Goal: Task Accomplishment & Management: Manage account settings

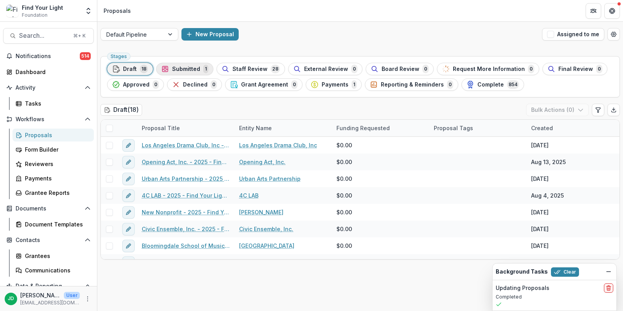
click at [172, 69] on span "Submitted" at bounding box center [186, 69] width 28 height 7
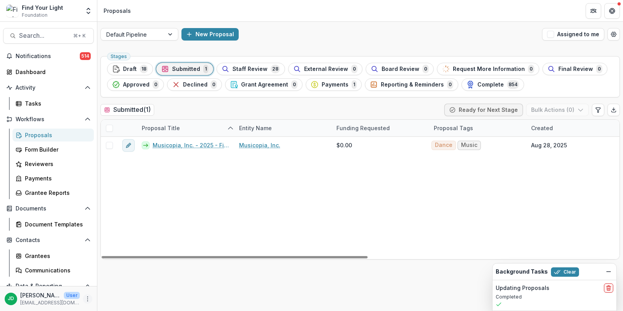
click at [85, 298] on icon "More" at bounding box center [88, 299] width 6 height 6
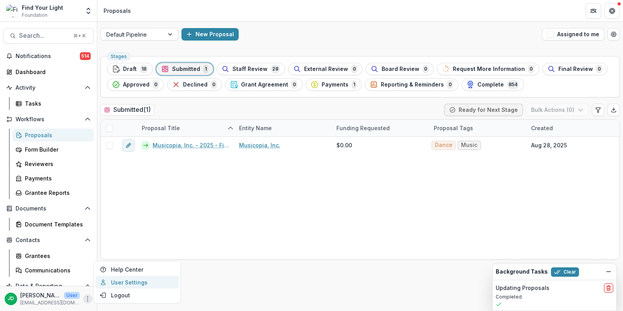
click at [113, 284] on link "User Settings" at bounding box center [136, 282] width 83 height 13
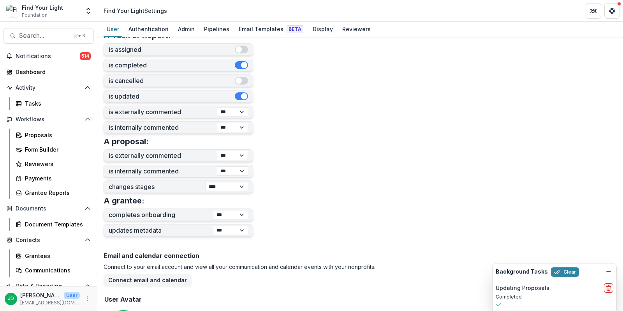
scroll to position [214, 0]
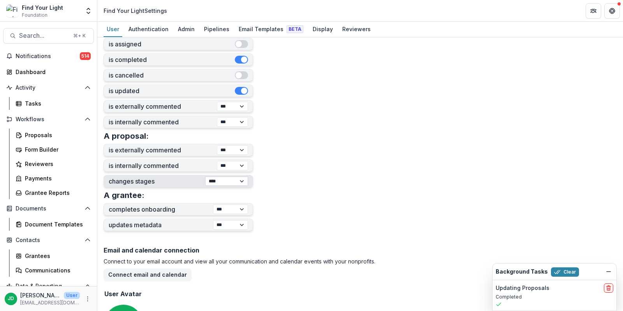
click at [241, 180] on select "**********" at bounding box center [226, 181] width 43 height 9
select select "**********"
click at [205, 177] on select "**********" at bounding box center [226, 181] width 43 height 9
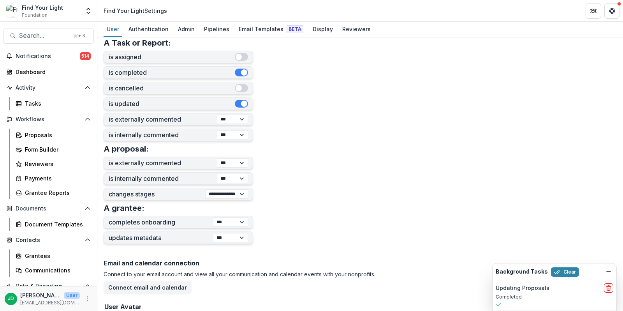
scroll to position [193, 0]
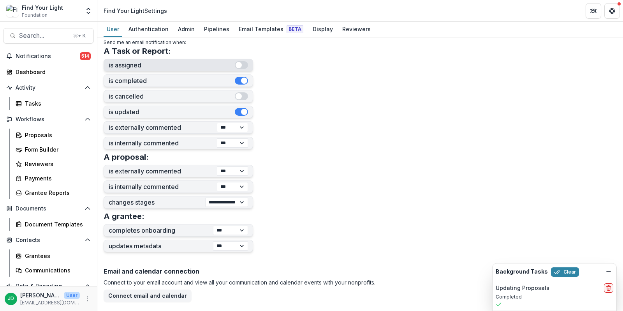
click at [242, 61] on span "button" at bounding box center [241, 65] width 13 height 8
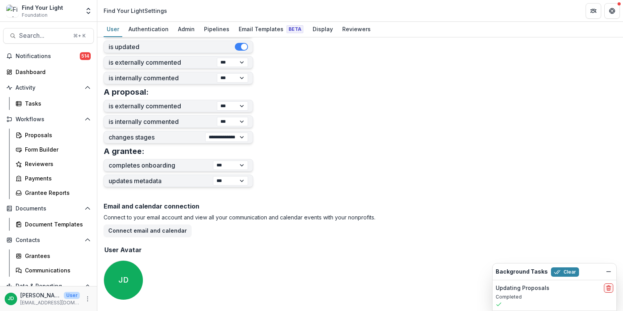
scroll to position [0, 0]
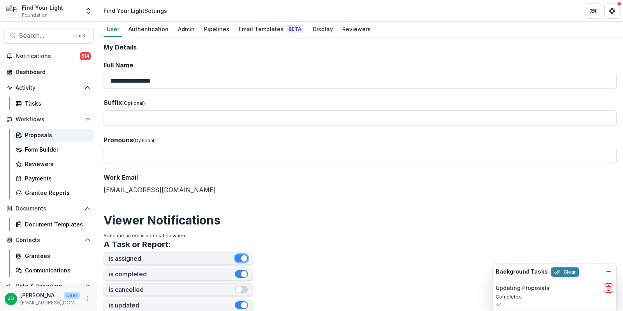
click at [38, 138] on div "Proposals" at bounding box center [56, 135] width 63 height 8
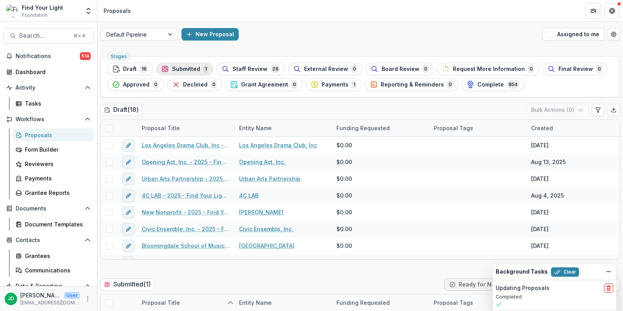
click at [191, 69] on span "Submitted" at bounding box center [186, 69] width 28 height 7
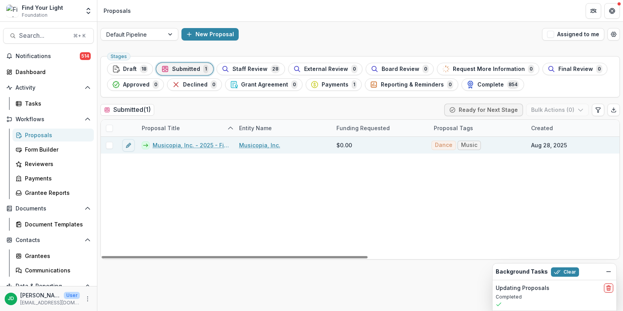
click at [109, 145] on span at bounding box center [109, 145] width 7 height 7
click at [562, 111] on button "Bulk Actions ( 1 )" at bounding box center [558, 110] width 61 height 12
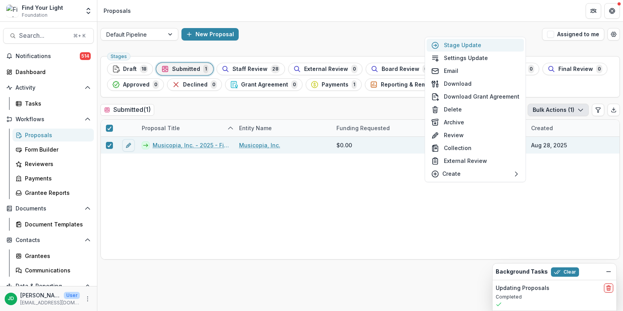
click at [475, 44] on button "Stage Update" at bounding box center [475, 45] width 97 height 13
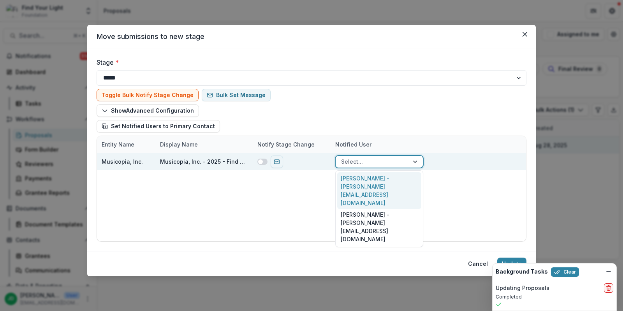
click at [383, 158] on div at bounding box center [372, 162] width 62 height 10
click at [383, 160] on div at bounding box center [372, 162] width 62 height 10
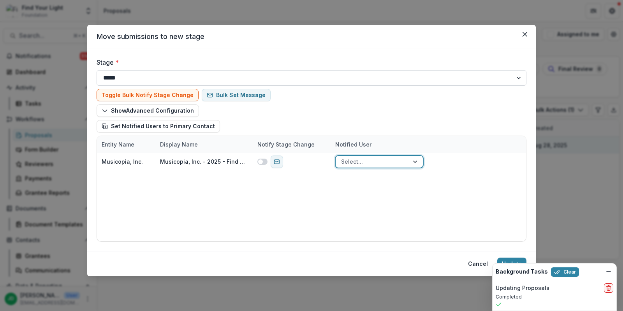
click at [193, 76] on select "**********" at bounding box center [312, 78] width 430 height 16
select select "**********"
click at [97, 70] on select "**********" at bounding box center [312, 78] width 430 height 16
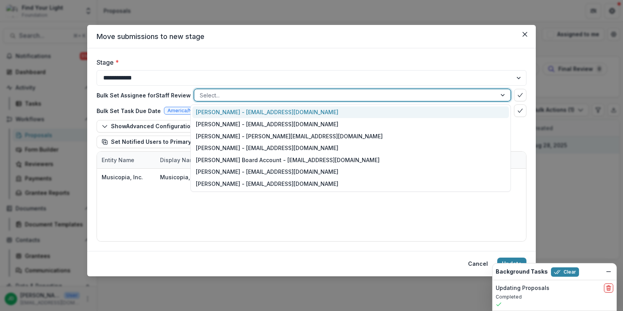
click at [227, 92] on div at bounding box center [345, 95] width 291 height 10
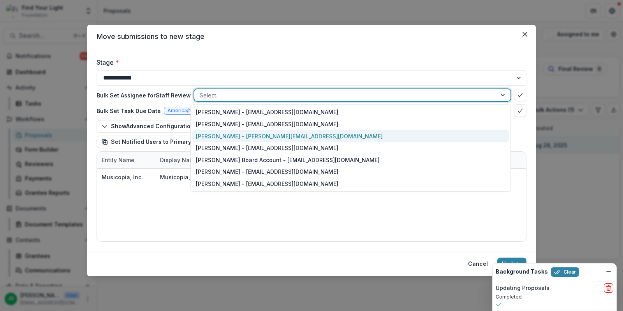
click at [223, 132] on div "Jeffrey Dollinger - jdollinger@fylf.org" at bounding box center [351, 136] width 317 height 12
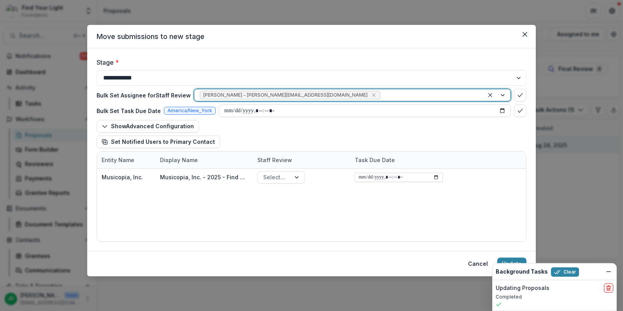
click at [382, 92] on div at bounding box center [430, 95] width 97 height 10
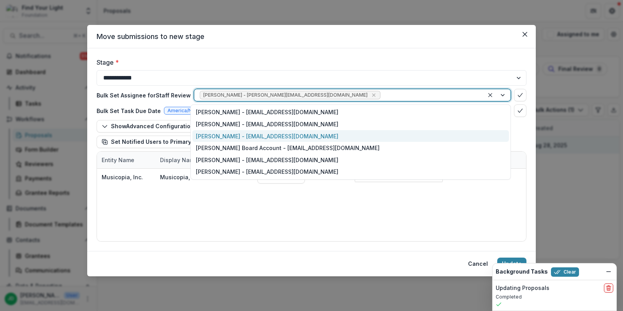
click at [284, 134] on div "Jake Goldbas - jgoldbas@fylf.org" at bounding box center [351, 136] width 317 height 12
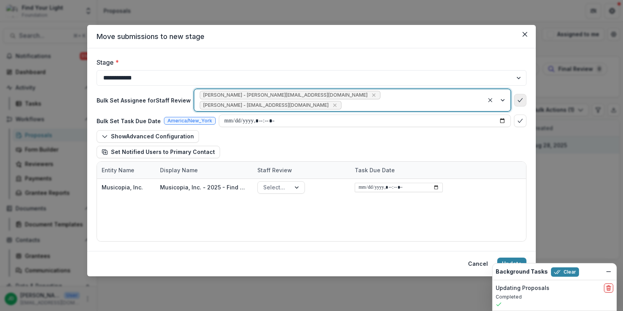
click at [518, 97] on icon "bulk-confirm-option" at bounding box center [521, 100] width 6 height 6
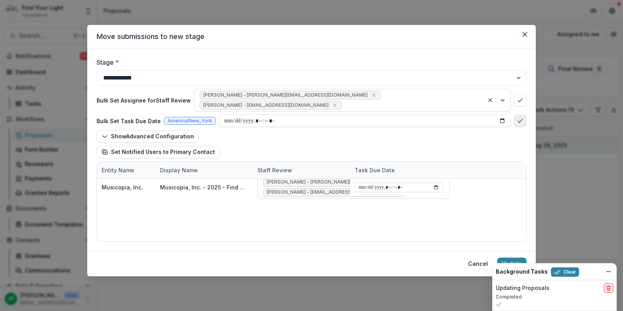
click at [521, 118] on icon "bulk-confirm-option" at bounding box center [521, 121] width 6 height 6
click at [511, 258] on button "Update" at bounding box center [512, 264] width 29 height 12
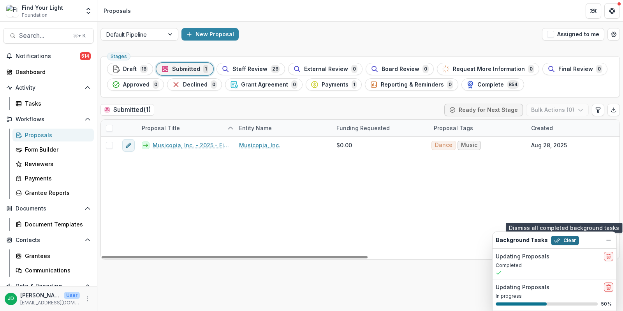
click at [567, 242] on button "Clear" at bounding box center [565, 240] width 28 height 9
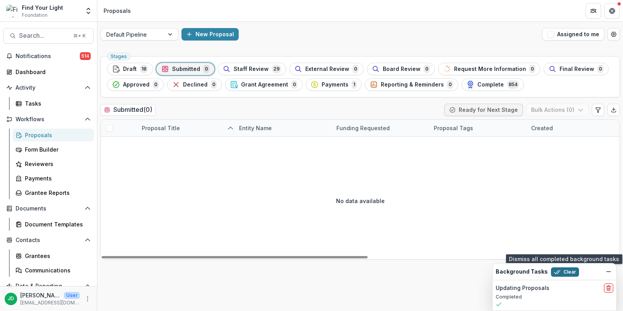
click at [561, 276] on button "Clear" at bounding box center [565, 271] width 28 height 9
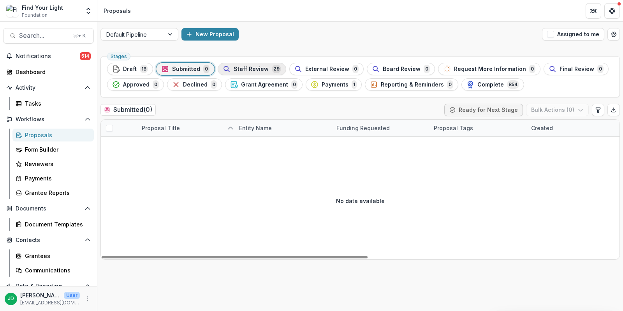
click at [259, 69] on span "Staff Review" at bounding box center [251, 69] width 35 height 7
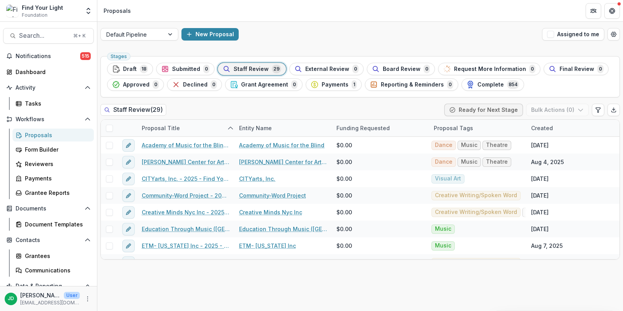
click at [141, 72] on span "18" at bounding box center [144, 69] width 8 height 9
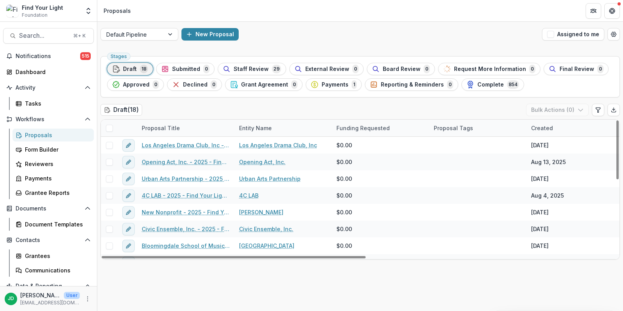
click at [182, 126] on div "Proposal Title" at bounding box center [161, 128] width 48 height 8
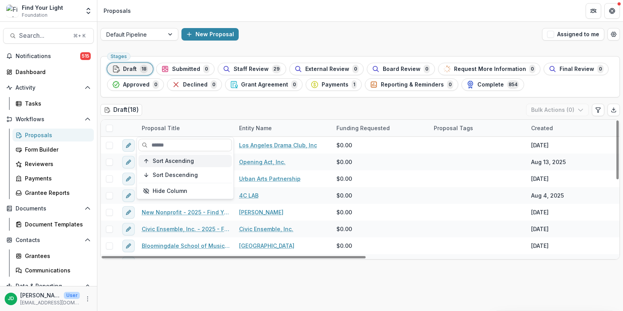
click at [177, 165] on button "Sort Ascending" at bounding box center [186, 161] width 94 height 12
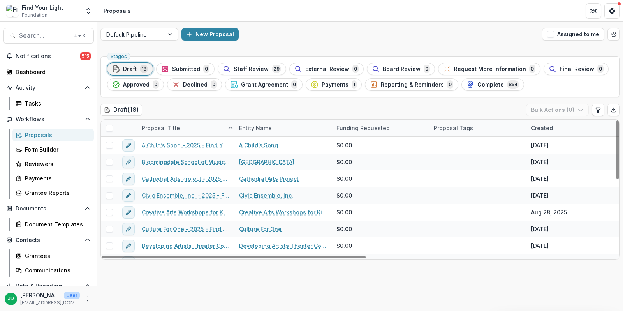
click at [290, 115] on div "Draft ( 18 ) Bulk Actions ( 0 )" at bounding box center [361, 112] width 520 height 16
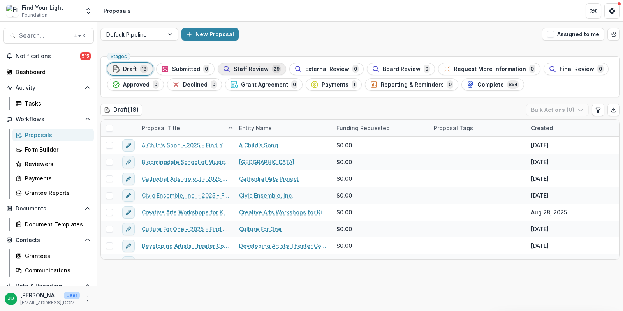
click at [249, 66] on span "Staff Review" at bounding box center [251, 69] width 35 height 7
